Goal: Information Seeking & Learning: Find specific fact

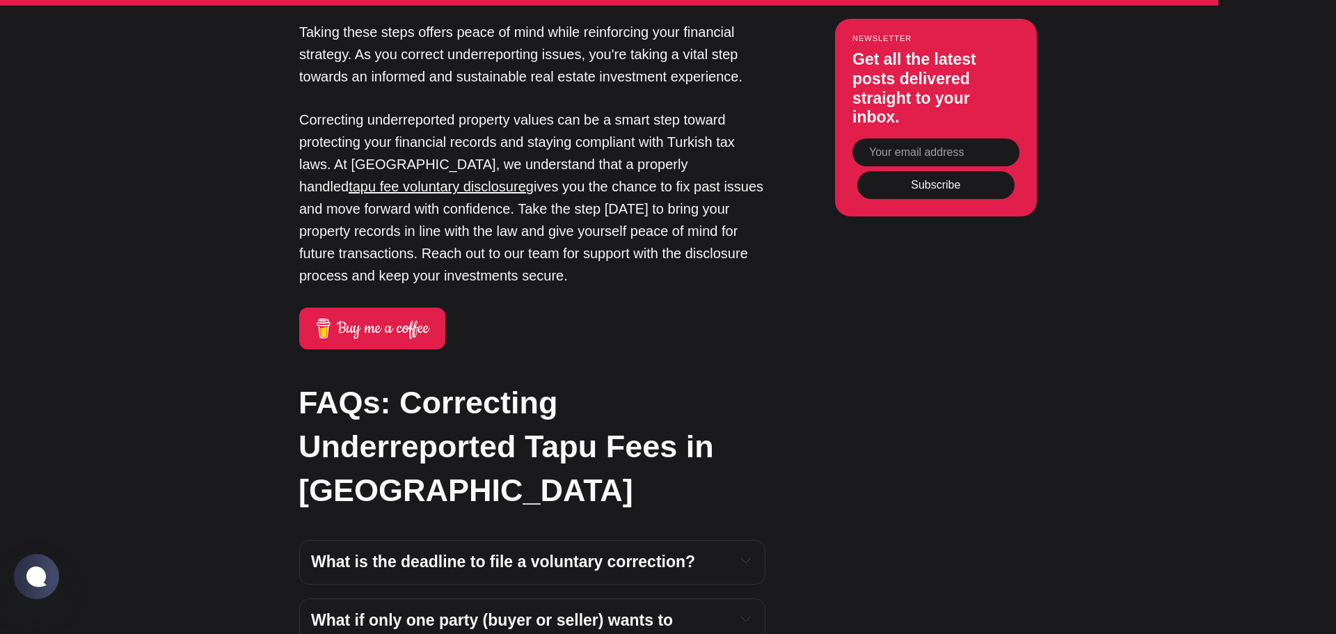
scroll to position [6051, 0]
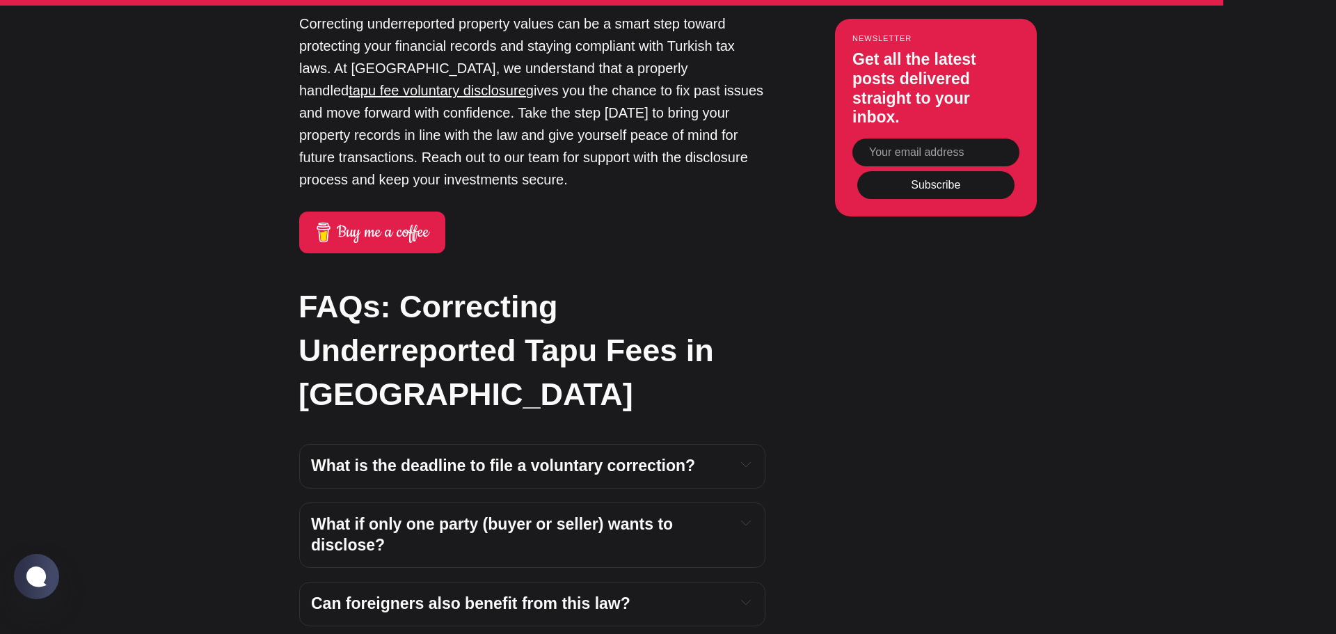
click at [744, 518] on icon "Expand toggle to read content" at bounding box center [746, 523] width 10 height 10
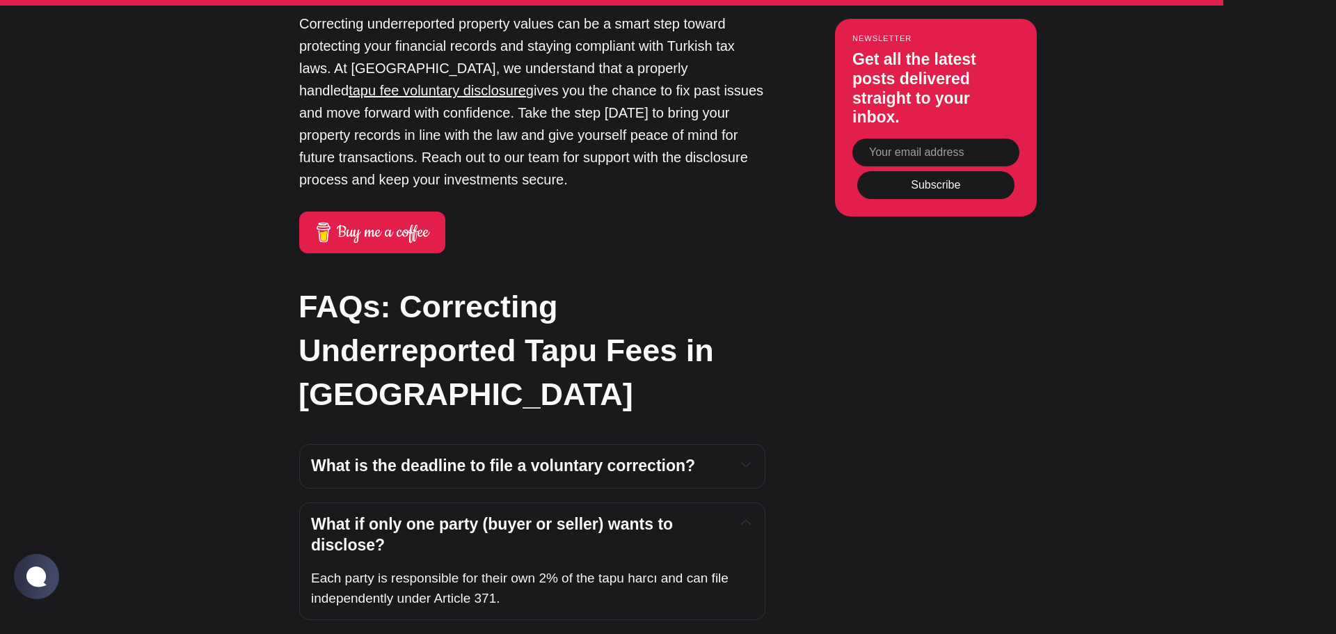
click at [744, 518] on icon "Expand toggle to read content" at bounding box center [746, 523] width 10 height 10
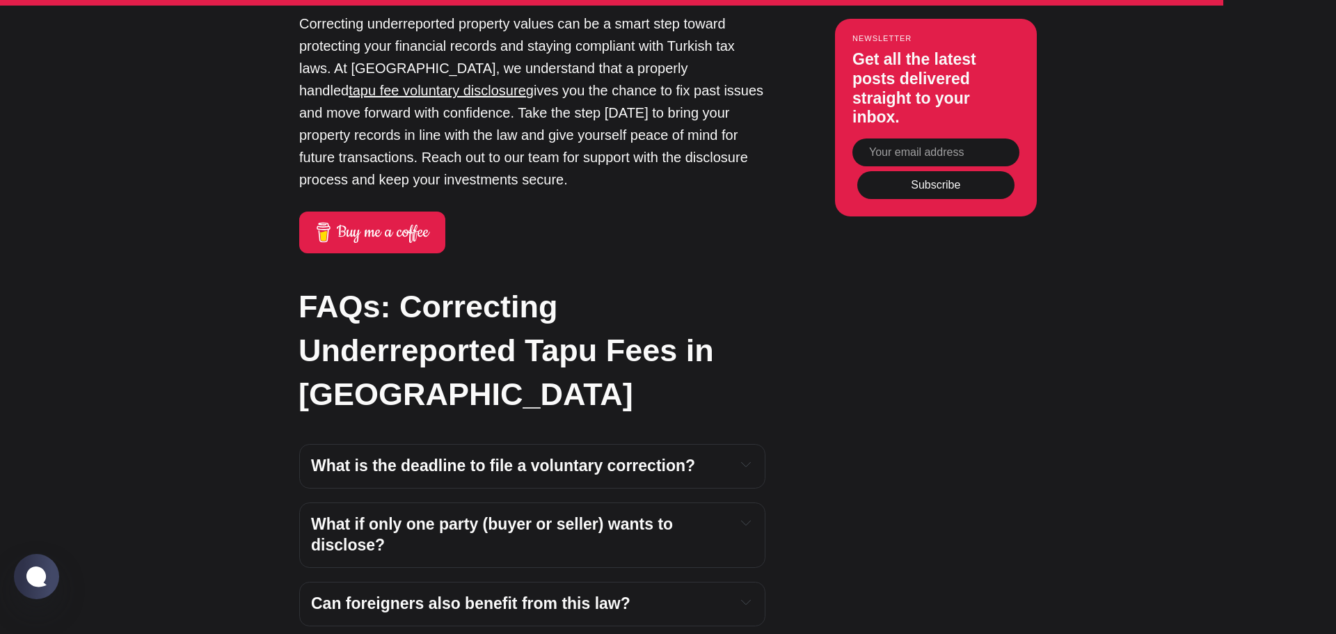
click at [748, 597] on icon "Expand toggle to read content" at bounding box center [746, 602] width 10 height 10
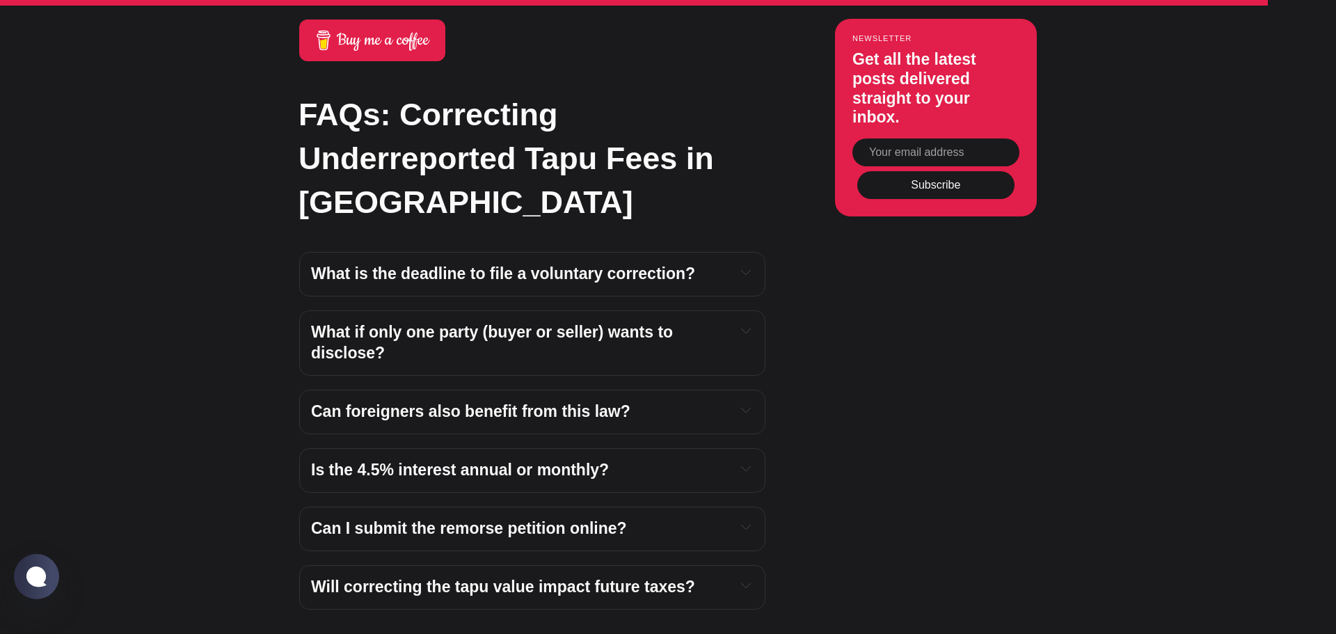
click at [745, 464] on icon "Expand toggle to read content" at bounding box center [746, 469] width 10 height 10
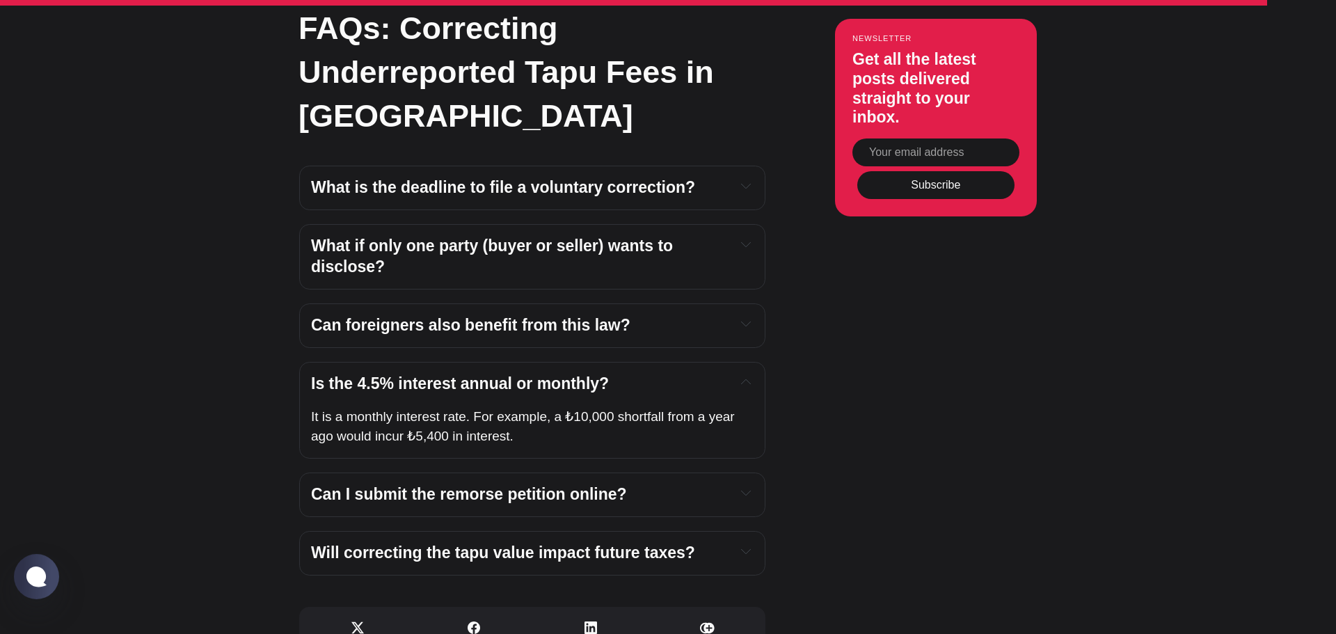
scroll to position [6339, 0]
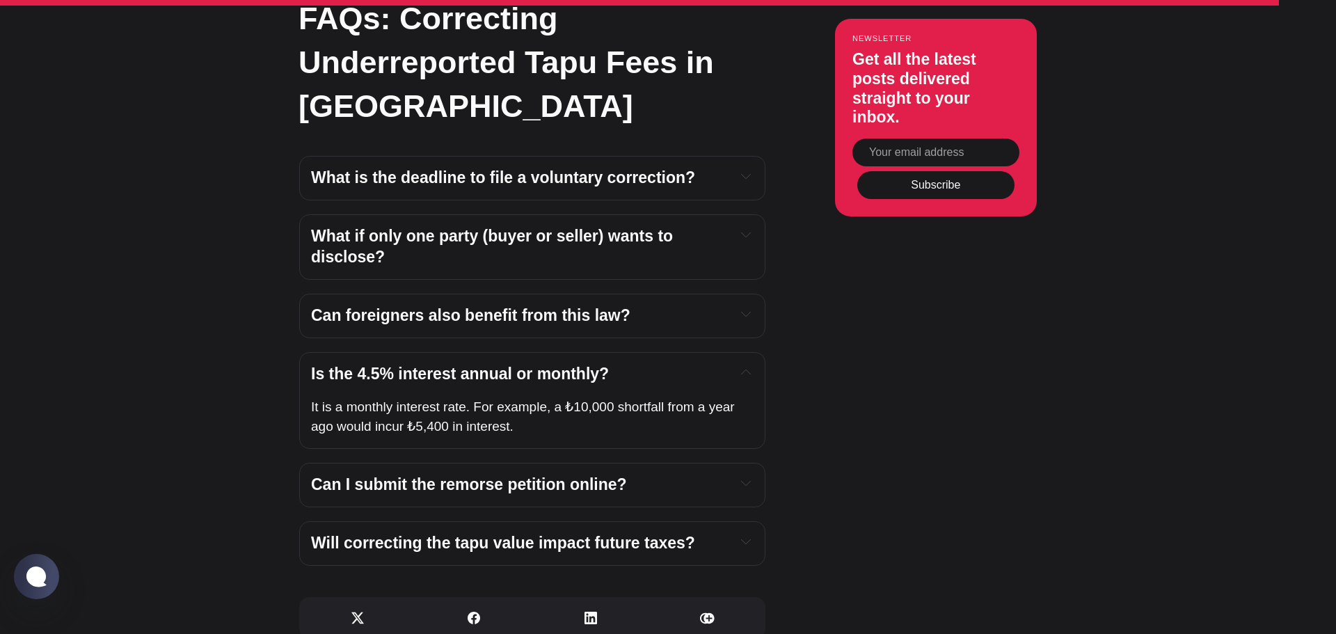
click at [745, 478] on icon "Expand toggle to read content" at bounding box center [746, 483] width 10 height 10
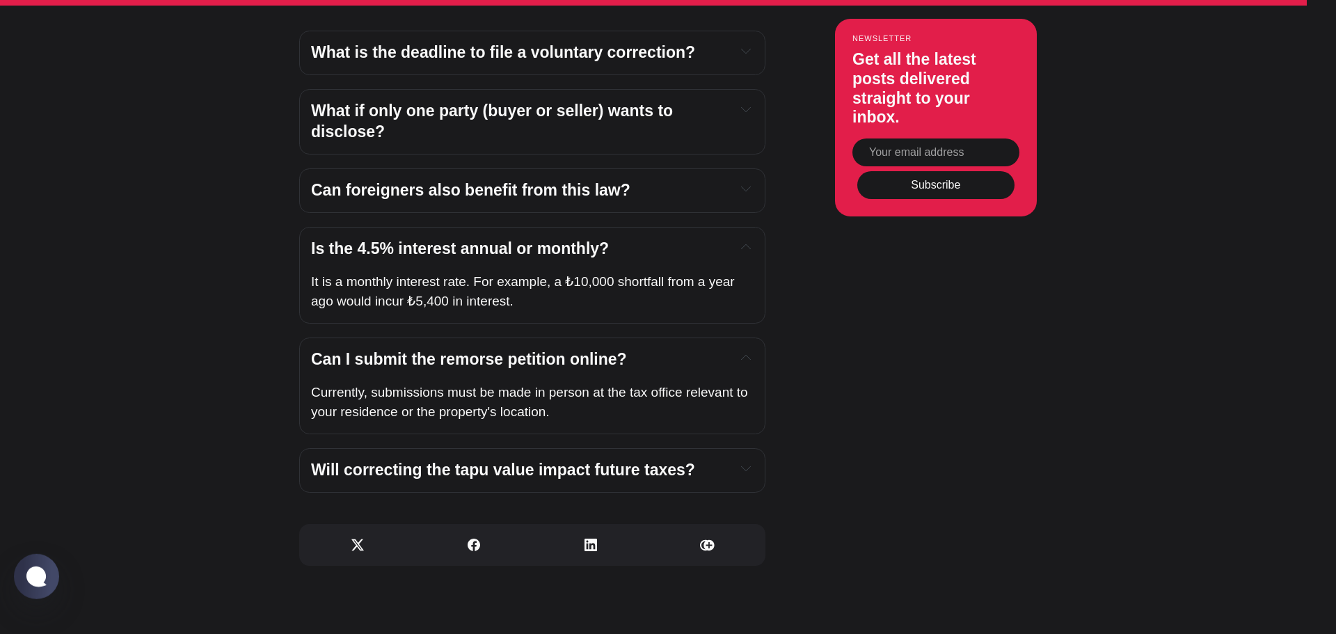
scroll to position [6531, 0]
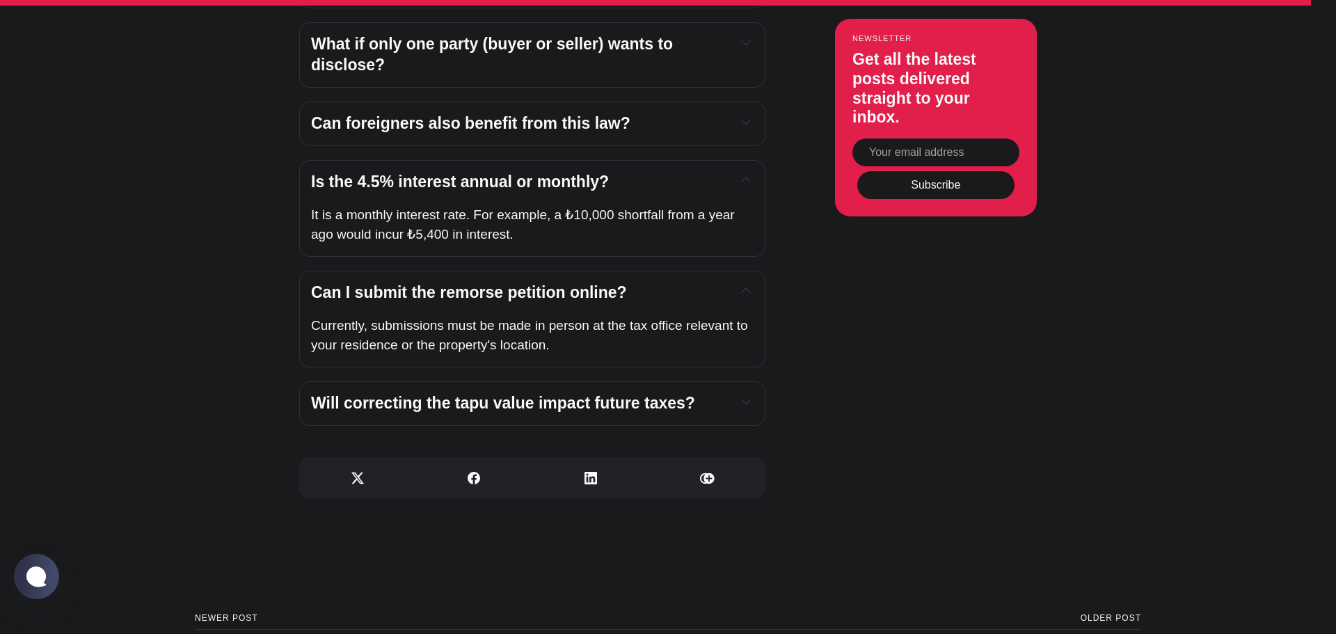
click at [748, 393] on button "Expand toggle to read content" at bounding box center [745, 401] width 15 height 17
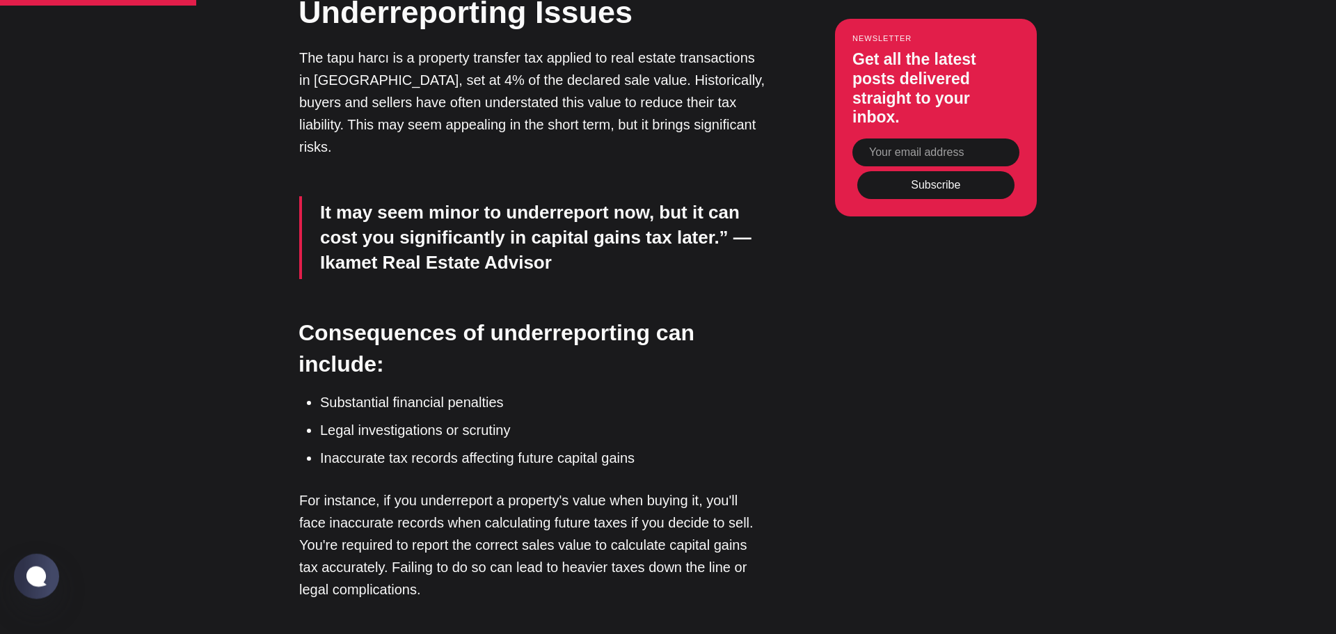
scroll to position [1633, 0]
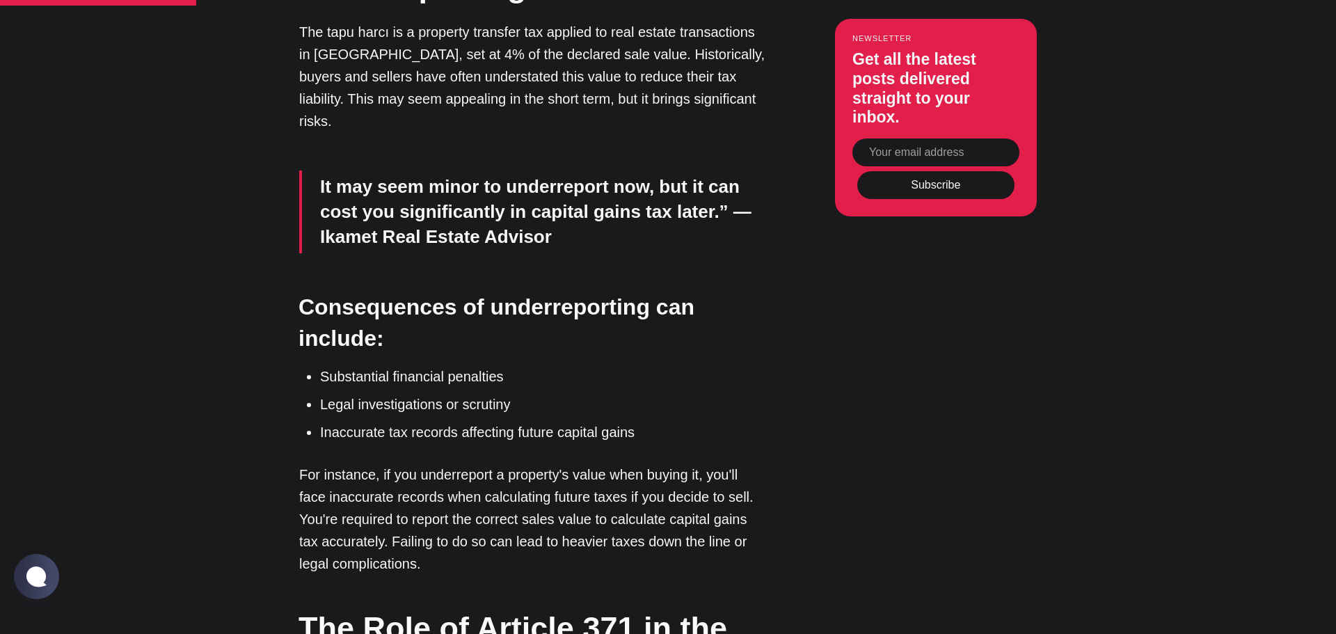
drag, startPoint x: 484, startPoint y: 541, endPoint x: 512, endPoint y: 543, distance: 27.9
drag, startPoint x: 569, startPoint y: 545, endPoint x: 599, endPoint y: 550, distance: 30.4
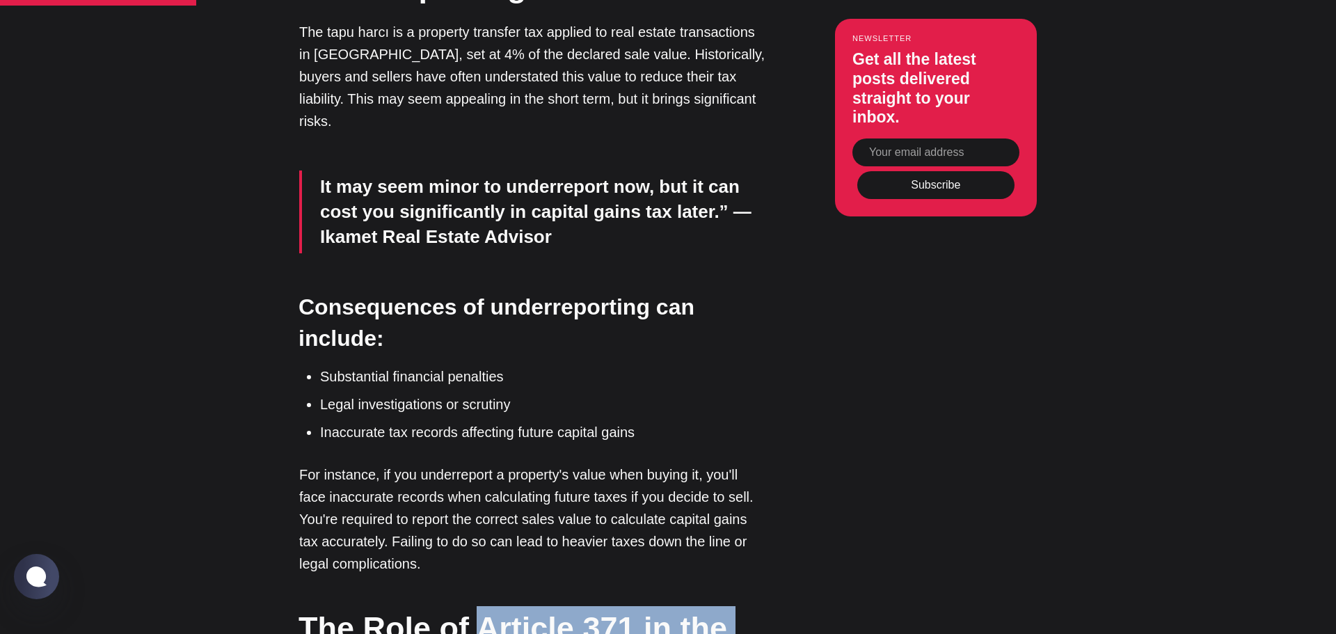
drag, startPoint x: 474, startPoint y: 538, endPoint x: 568, endPoint y: 583, distance: 104.0
copy strong "Article 371 in the Tax Procedure Law"
